Goal: Task Accomplishment & Management: Manage account settings

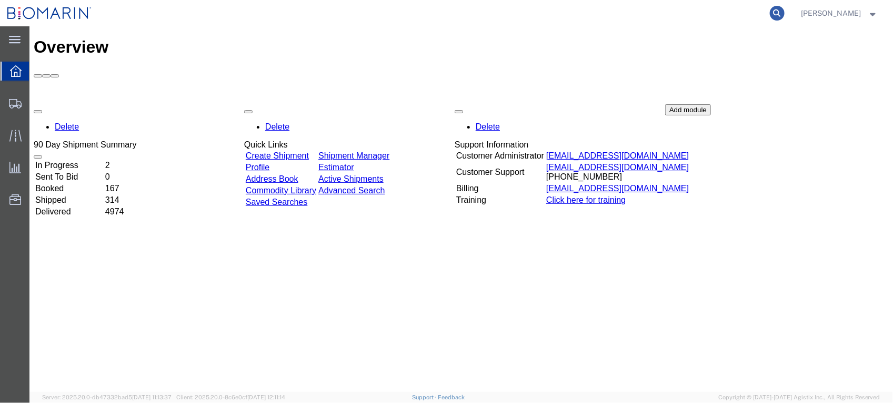
click at [785, 12] on icon at bounding box center [777, 13] width 15 height 15
click at [584, 8] on input "search" at bounding box center [610, 13] width 320 height 25
paste input "S0225612"
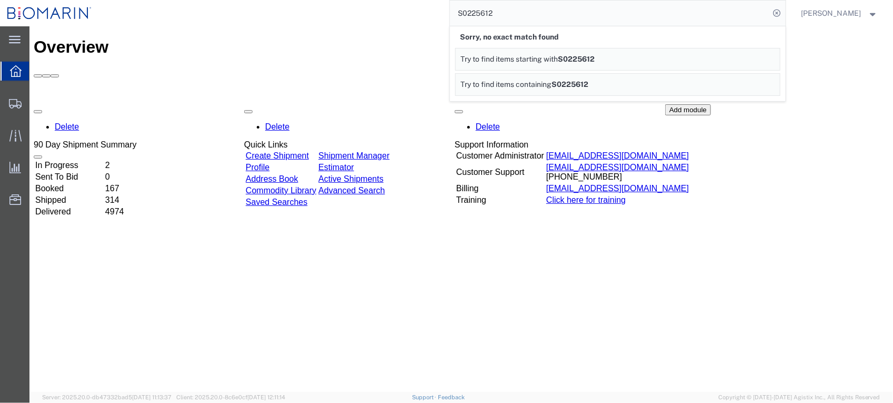
click at [541, 11] on input "S0225612" at bounding box center [610, 13] width 320 height 25
click at [535, 8] on input "S0225612" at bounding box center [610, 13] width 320 height 25
drag, startPoint x: 538, startPoint y: 14, endPoint x: 312, endPoint y: 8, distance: 225.4
click at [314, 8] on div "S02256128 Sorry, no exact match found Try to find items starting with S02256128…" at bounding box center [442, 13] width 687 height 26
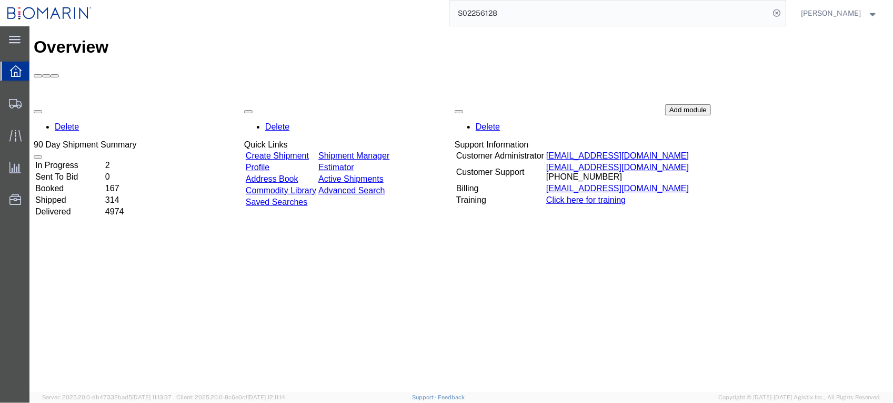
click at [561, 14] on input "S02256128" at bounding box center [610, 13] width 320 height 25
drag, startPoint x: 541, startPoint y: 17, endPoint x: 437, endPoint y: 17, distance: 103.2
click at [437, 17] on div "S02256128" at bounding box center [442, 13] width 687 height 26
paste input "82"
type input "S02256182"
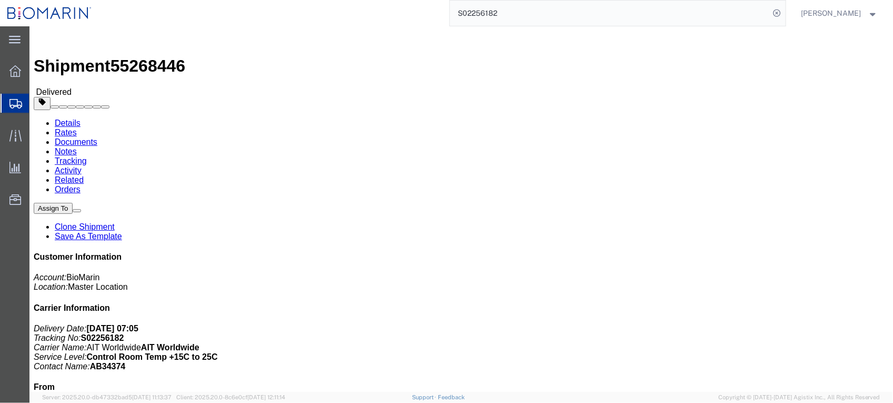
click link "Documents"
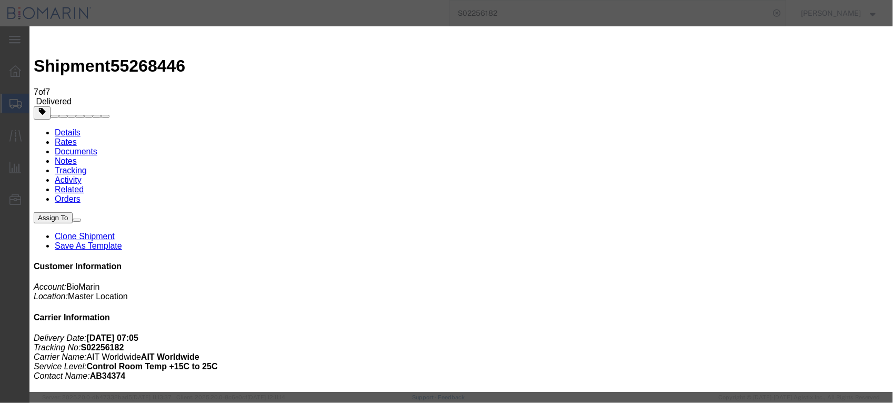
type input "C:\fakepath\B8P-1551233-2.pdf"
select select
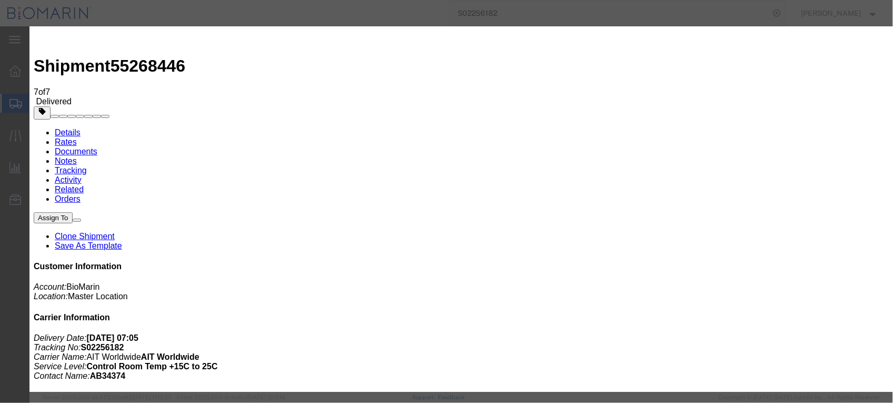
select select
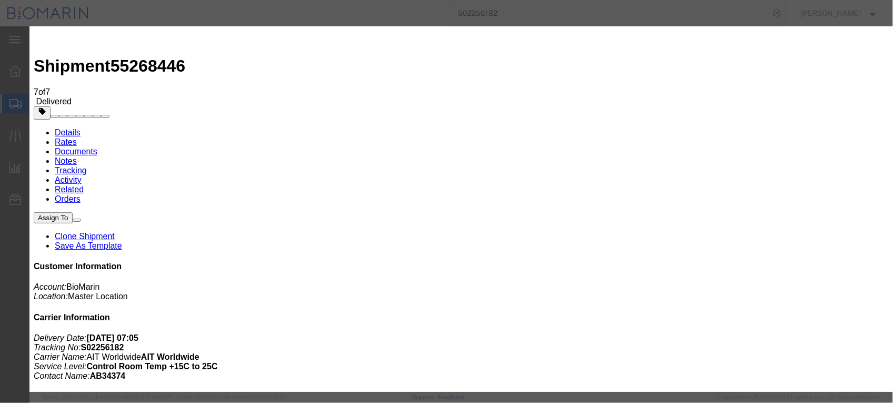
type input "C:\fakepath\B8P-1551233-2.pdf"
select select
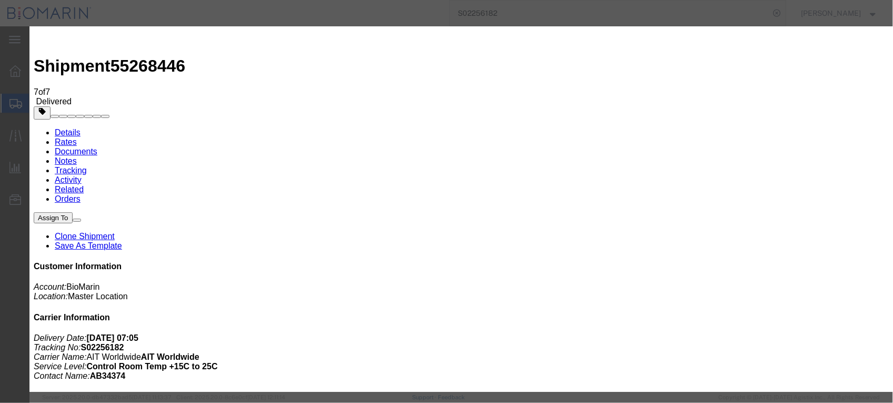
select select
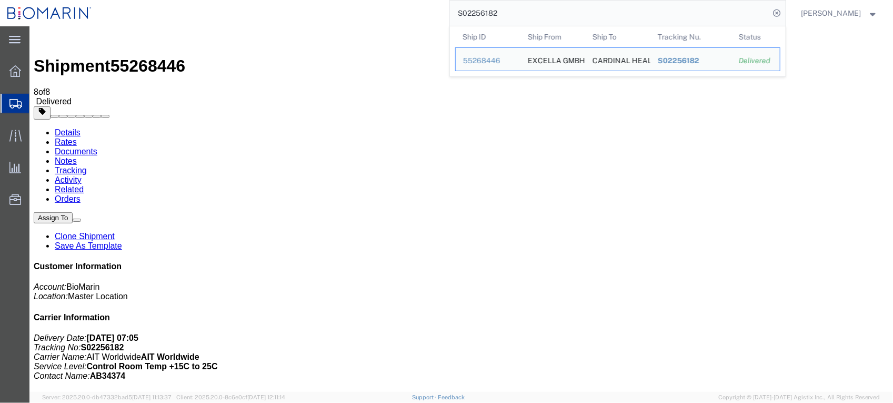
drag, startPoint x: 565, startPoint y: 42, endPoint x: 324, endPoint y: 28, distance: 241.0
paste input "68021"
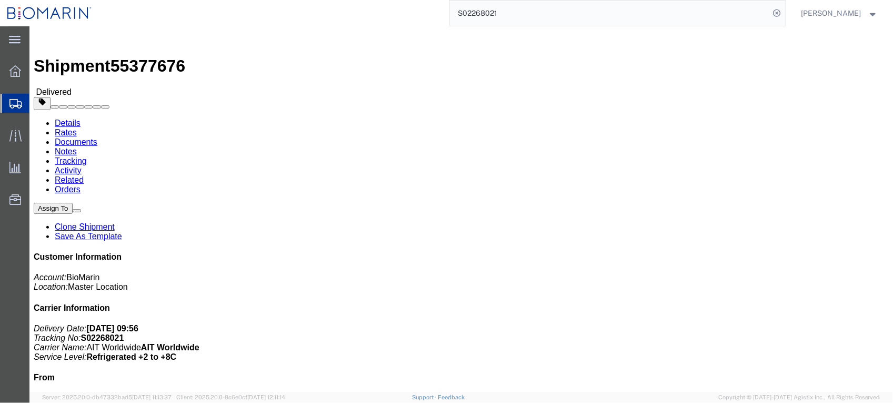
click link "Documents"
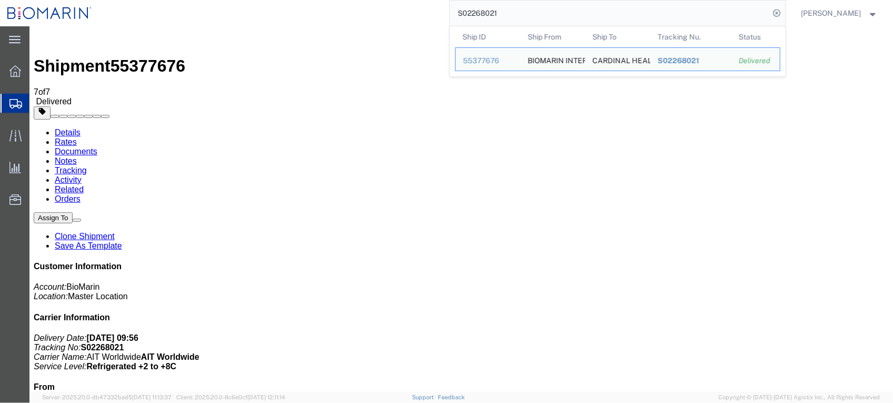
drag, startPoint x: 550, startPoint y: 16, endPoint x: 433, endPoint y: 15, distance: 116.9
click at [433, 15] on div "S02268021 Ship ID Ship From Ship To Tracking Nu. Status Ship ID 55377676 Ship F…" at bounding box center [442, 13] width 687 height 26
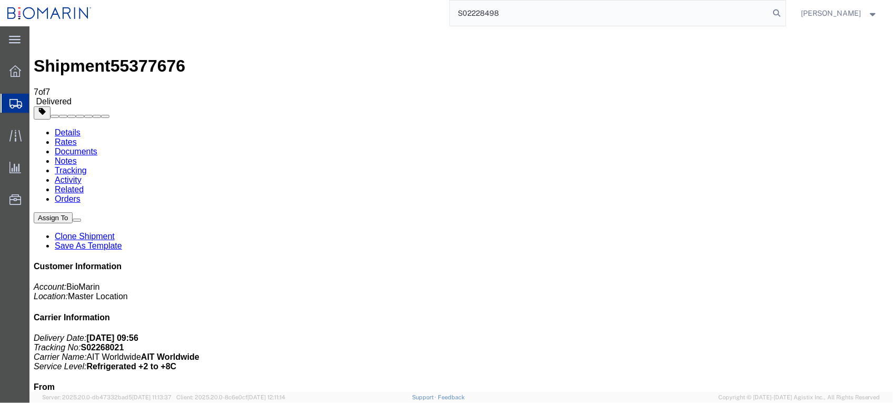
type input "S02228498"
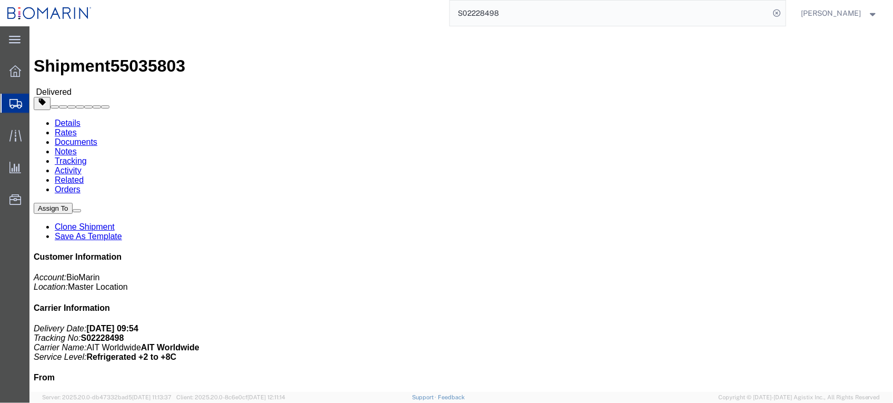
click link "Documents"
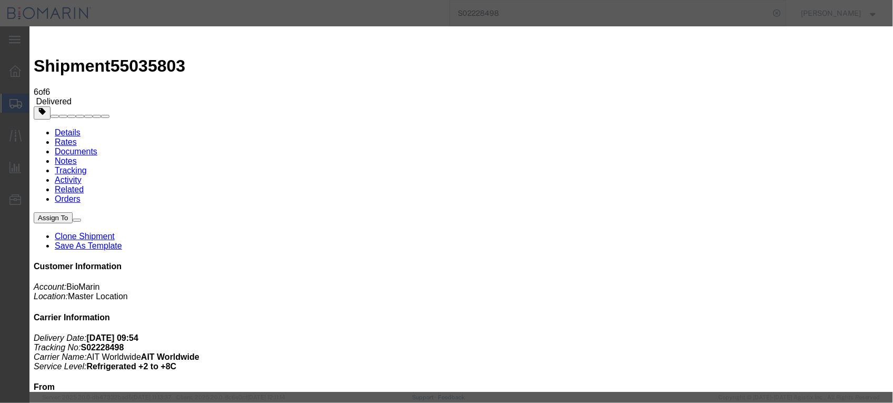
type input "C:\fakepath\B8P-1549881-3.pdf"
select select
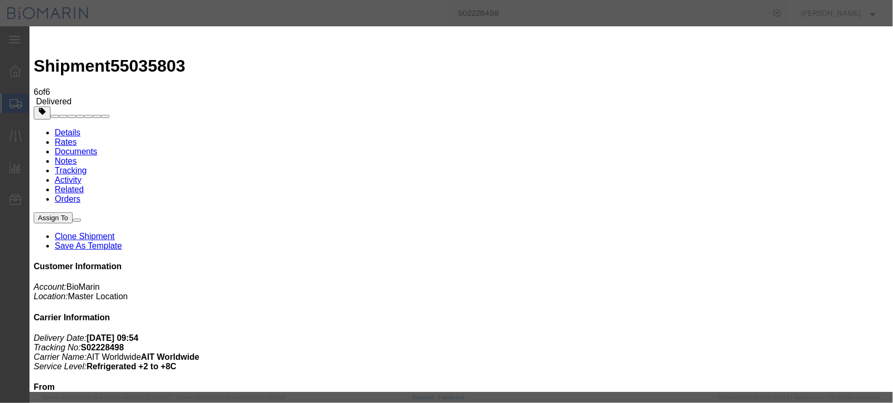
select select
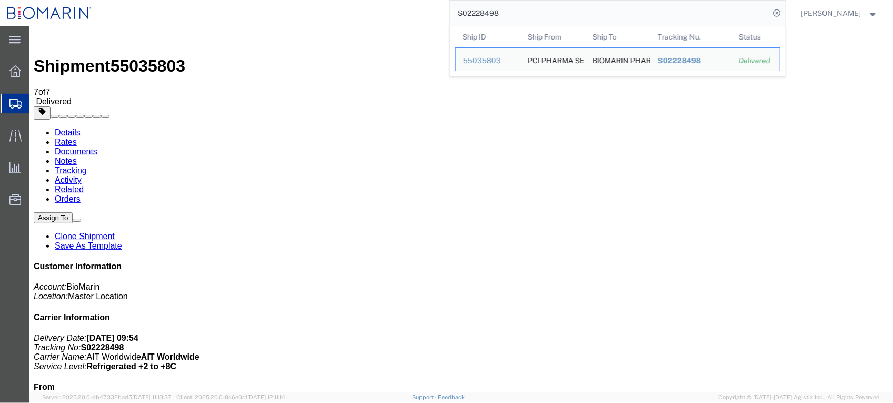
click at [537, 8] on input "S02228498" at bounding box center [610, 13] width 320 height 25
drag, startPoint x: 541, startPoint y: 8, endPoint x: 390, endPoint y: 17, distance: 151.9
click at [390, 17] on div "S02228498 Ship ID Ship From Ship To Tracking Nu. Status Ship ID 55035803 Ship F…" at bounding box center [442, 13] width 687 height 26
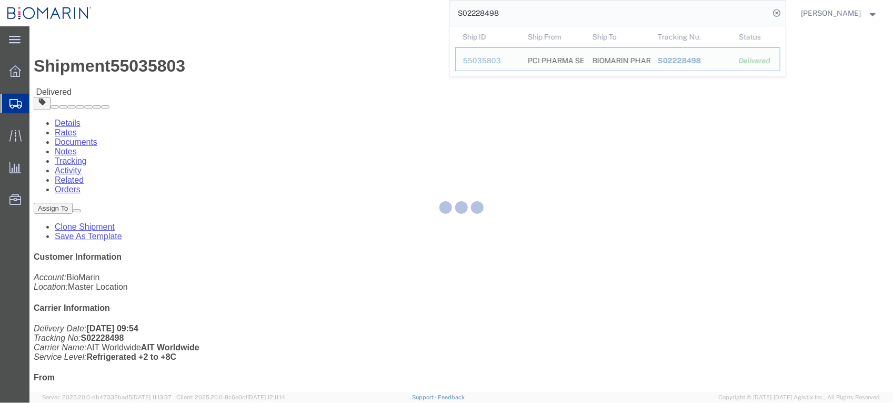
drag, startPoint x: 537, startPoint y: 12, endPoint x: 299, endPoint y: 12, distance: 238.0
click at [299, 12] on div "S02228498 Ship ID Ship From Ship To Tracking Nu. Status Ship ID 55035803 Ship F…" at bounding box center [442, 13] width 687 height 26
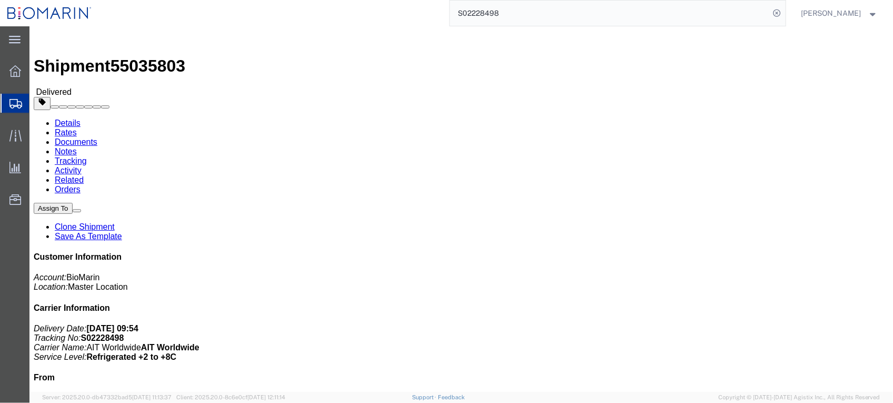
paste input "79634"
click link "Documents"
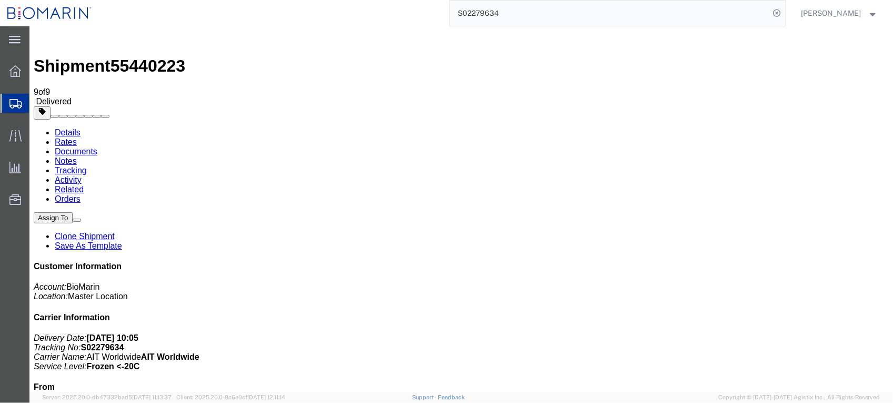
click at [538, 12] on input "S02279634" at bounding box center [610, 13] width 320 height 25
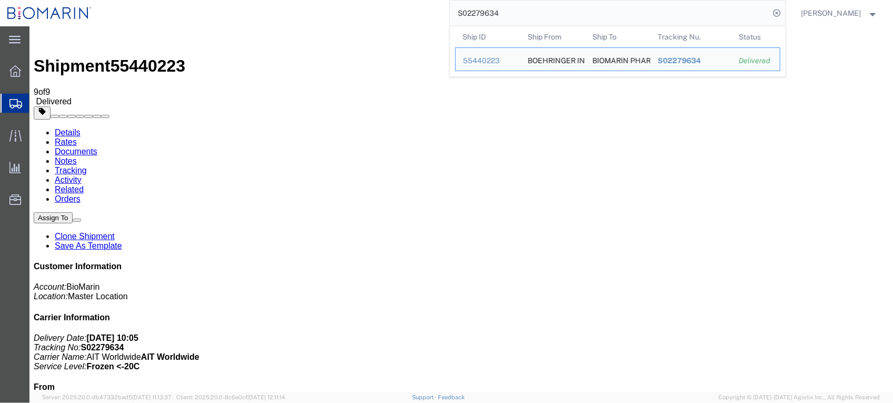
drag, startPoint x: 545, startPoint y: 8, endPoint x: 353, endPoint y: 8, distance: 191.6
click at [353, 8] on div "S02279634 Ship ID Ship From Ship To Tracking Nu. Status Ship ID 55440223 Ship F…" at bounding box center [442, 13] width 687 height 26
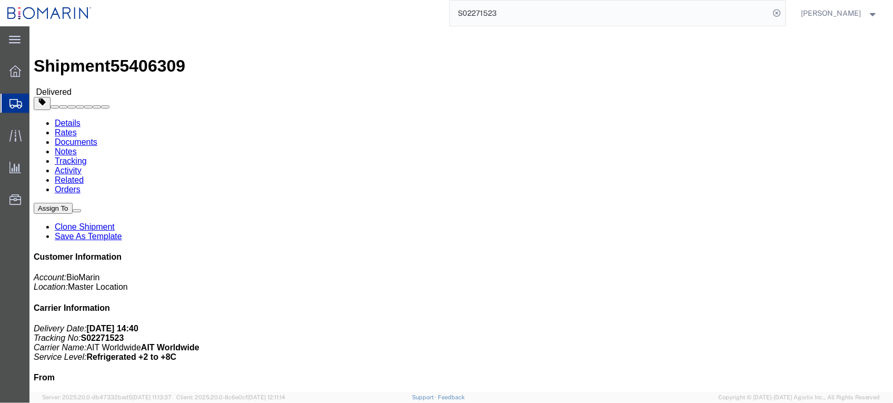
click link "Documents"
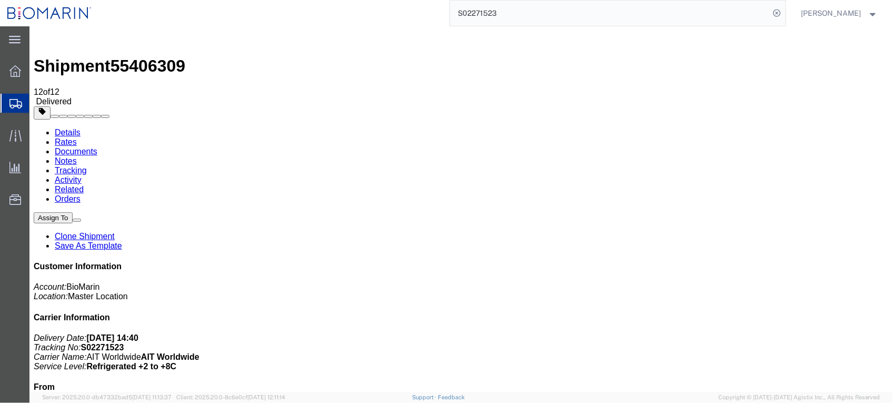
click at [528, 11] on input "S02271523" at bounding box center [610, 13] width 320 height 25
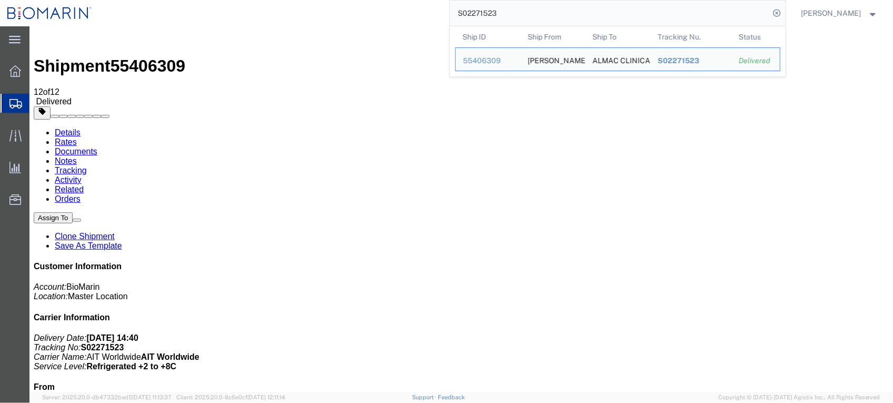
drag, startPoint x: 543, startPoint y: 11, endPoint x: 295, endPoint y: 24, distance: 248.8
click at [295, 23] on div "S02271523 Ship ID Ship From Ship To Tracking Nu. Status Ship ID 55406309 Ship F…" at bounding box center [442, 13] width 687 height 26
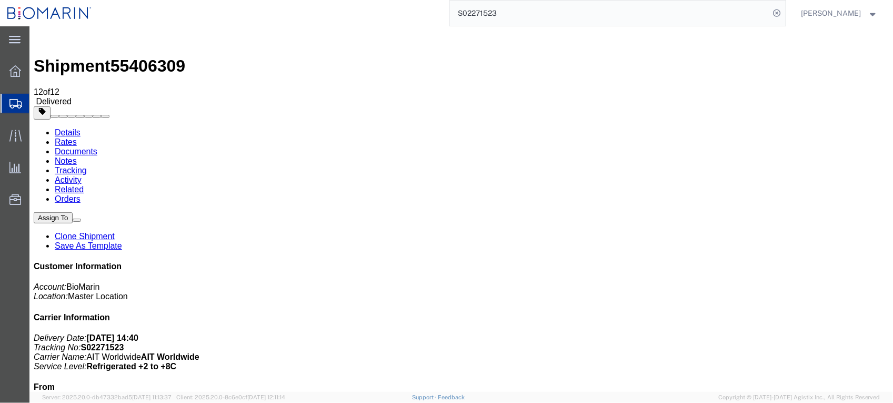
paste input "442760"
type input "S02442760"
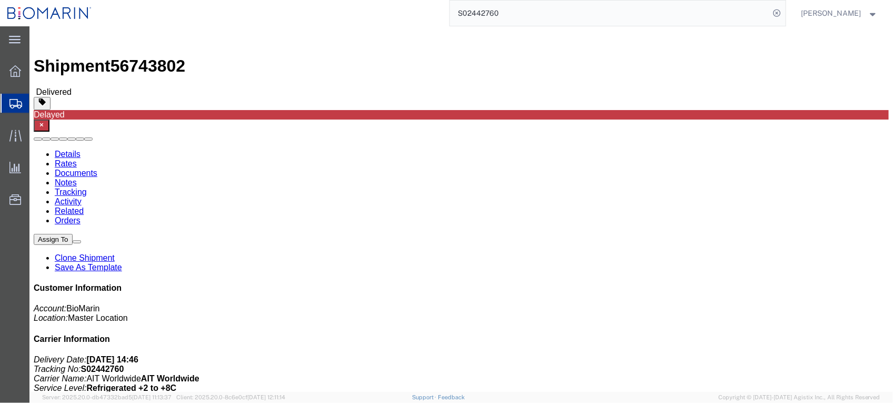
click link "Documents"
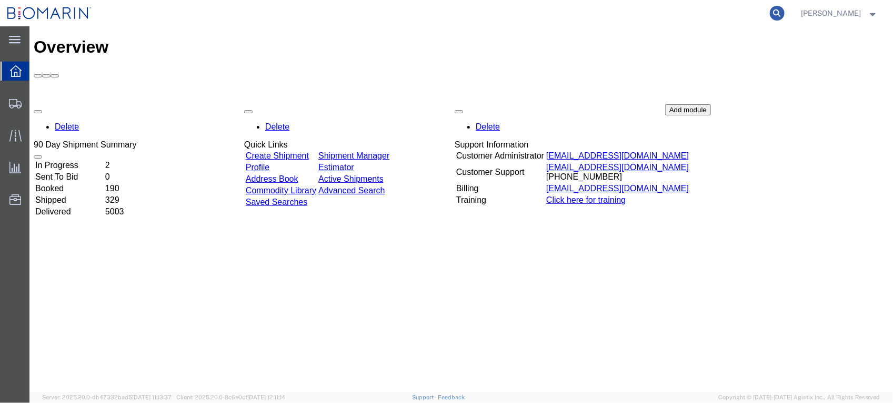
click at [785, 12] on icon at bounding box center [777, 13] width 15 height 15
paste input "B8P-1551656-4"
click at [545, 23] on input "B8P-1551656-4" at bounding box center [610, 13] width 320 height 25
drag, startPoint x: 556, startPoint y: 16, endPoint x: 345, endPoint y: 19, distance: 211.1
click at [345, 19] on div "B8P-1551656-4" at bounding box center [442, 13] width 687 height 26
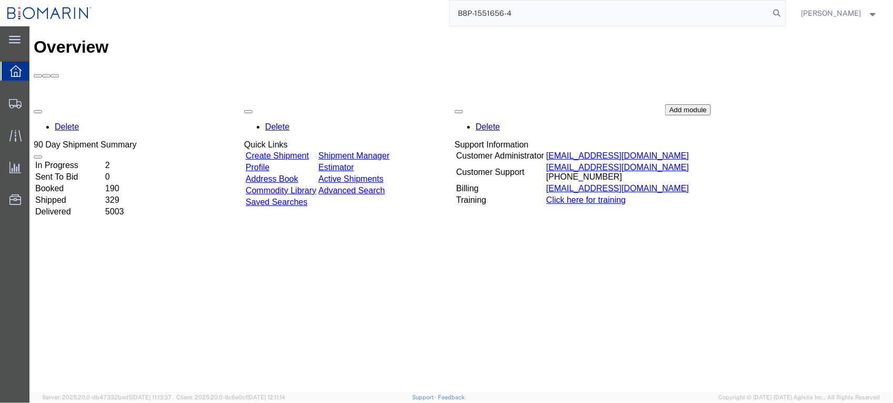
paste input "S02268021"
type input "S02268021"
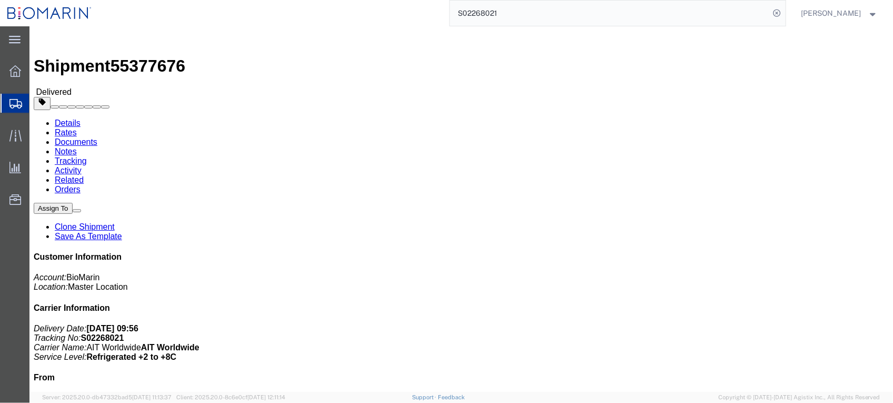
click link "Documents"
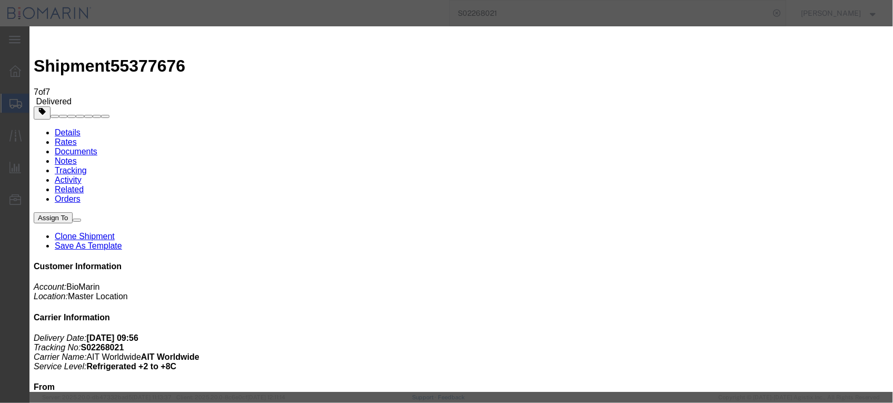
type input "C:\fakepath\B8P-1551656-4.pdf"
select select
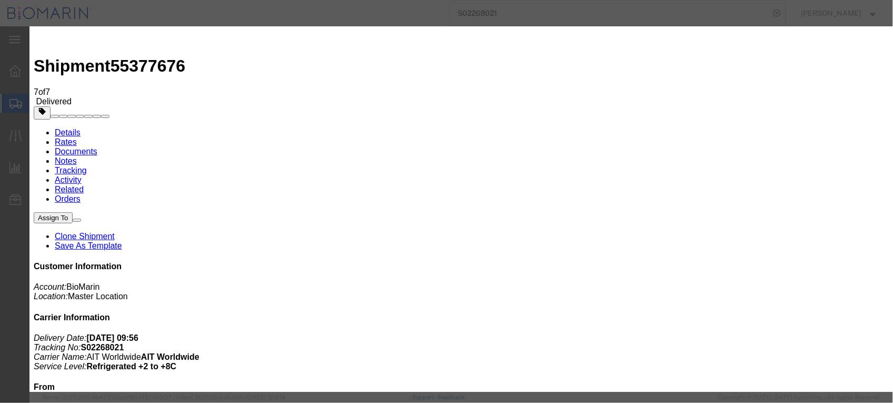
select select
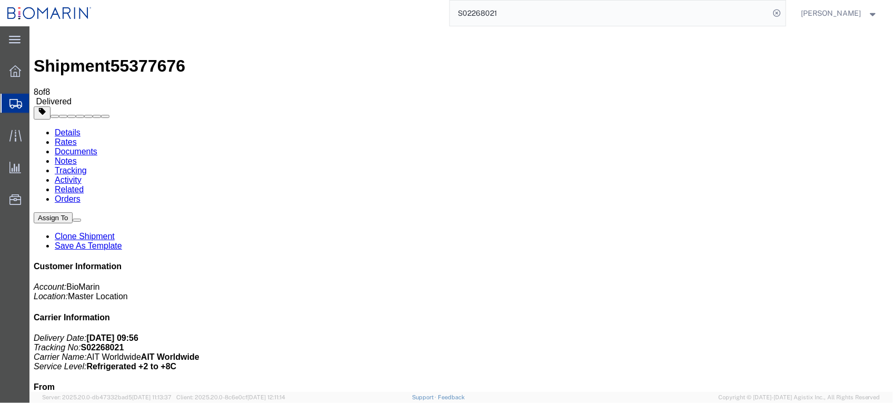
click at [545, 19] on input "S02268021" at bounding box center [610, 13] width 320 height 25
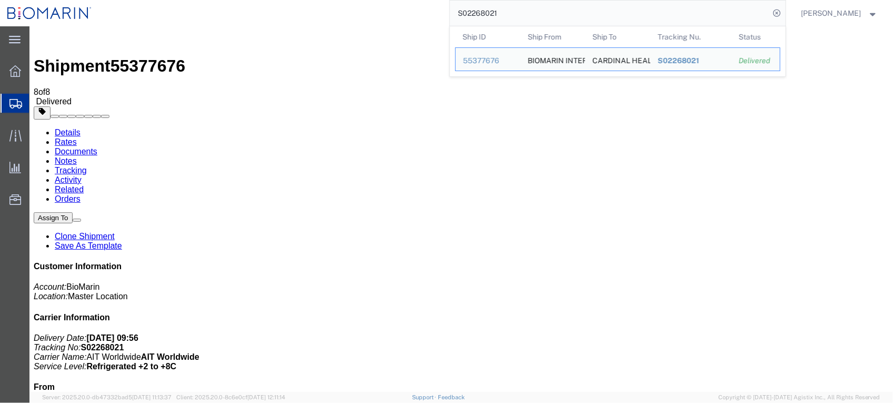
drag, startPoint x: 545, startPoint y: 12, endPoint x: 342, endPoint y: 24, distance: 203.6
click at [346, 24] on div "S02268021 Ship ID Ship From Ship To Tracking Nu. Status Ship ID 55377676 Ship F…" at bounding box center [442, 13] width 687 height 26
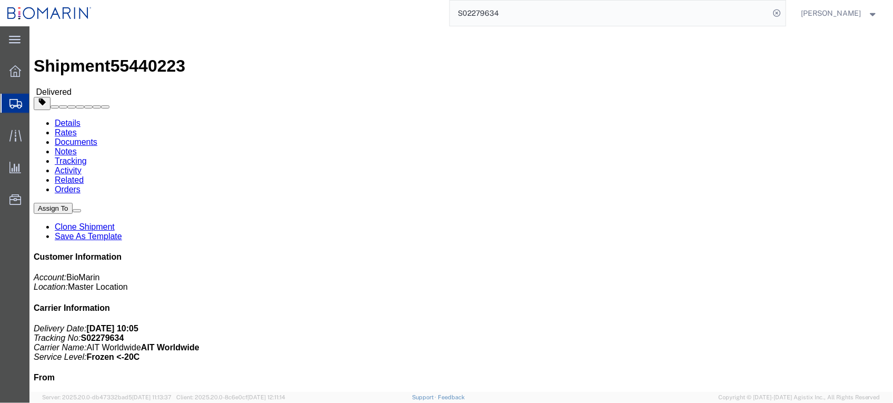
click link "Documents"
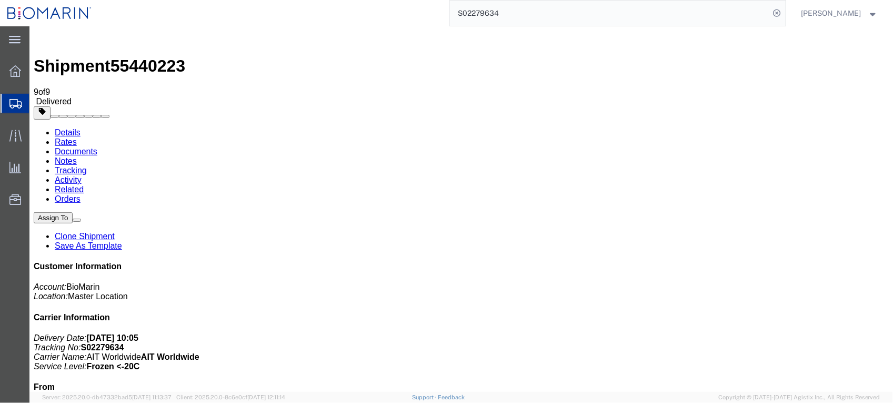
drag, startPoint x: 534, startPoint y: 9, endPoint x: 300, endPoint y: 11, distance: 234.3
click at [300, 11] on div "S02279634" at bounding box center [442, 13] width 687 height 26
paste input "463215"
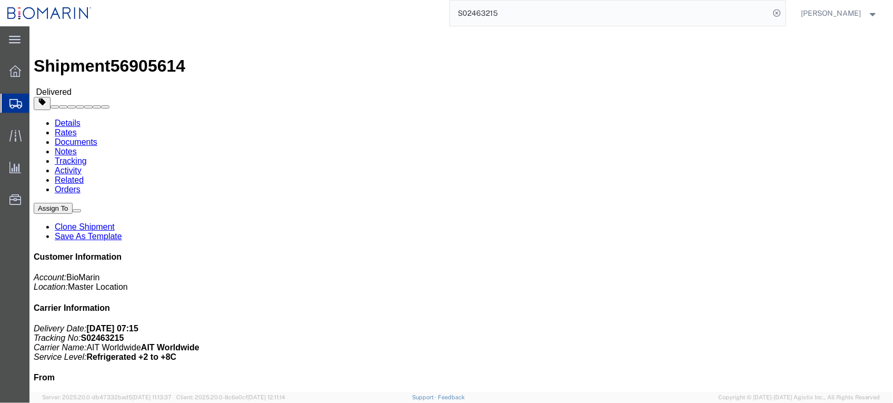
click link "Documents"
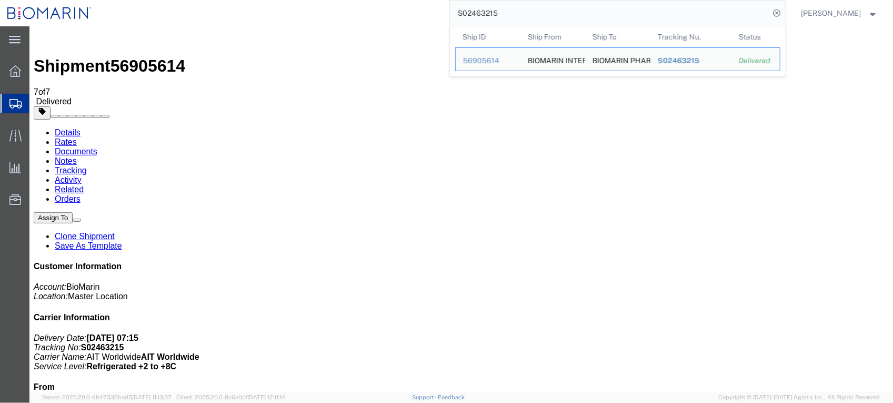
click at [549, 8] on input "S02463215" at bounding box center [610, 13] width 320 height 25
drag, startPoint x: 551, startPoint y: 12, endPoint x: 303, endPoint y: 5, distance: 247.5
click at [287, 5] on div "S02463215 Ship ID Ship From Ship To Tracking Nu. Status Ship ID 56905614 Ship F…" at bounding box center [442, 13] width 687 height 26
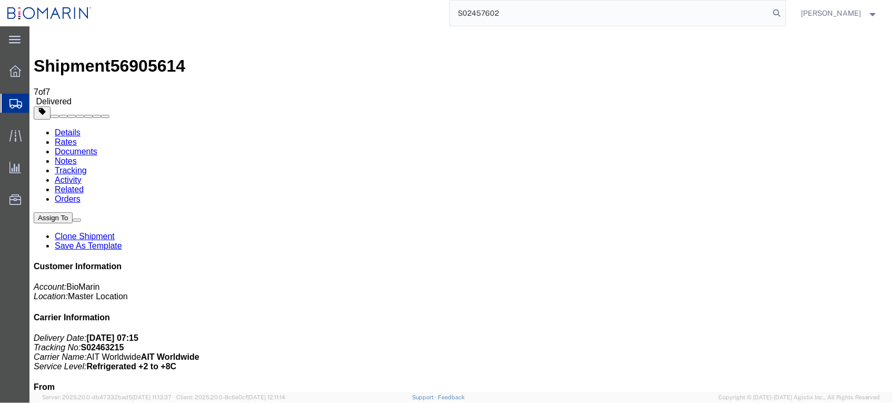
type input "S02457602"
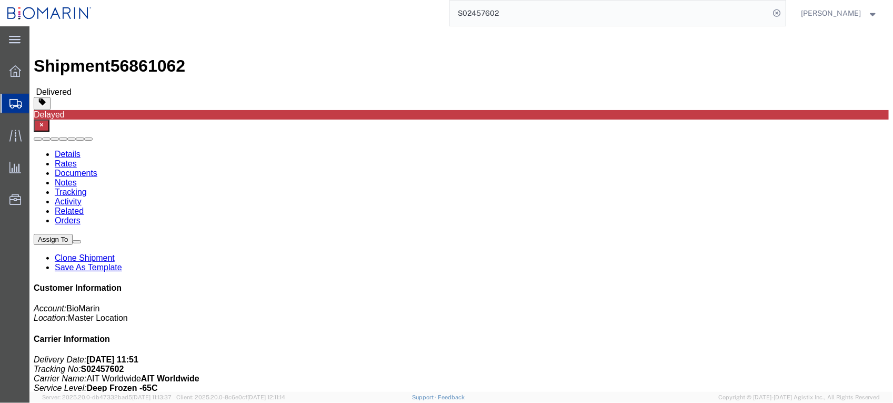
click link "Documents"
